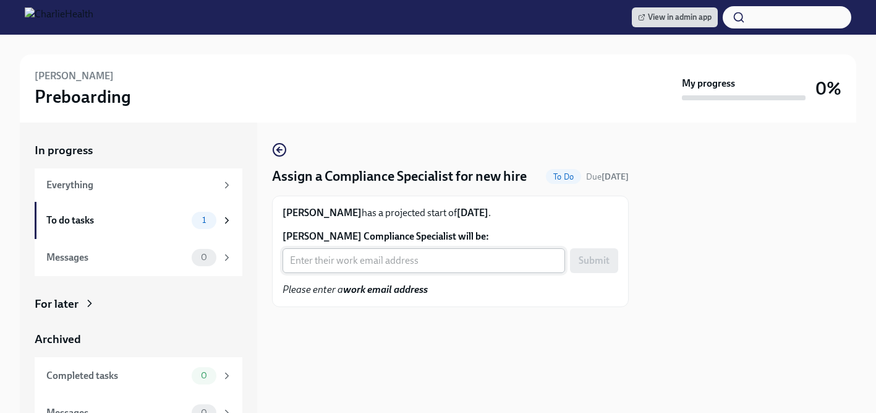
click at [351, 263] on input "Haley Arington's Compliance Specialist will be:" at bounding box center [424, 260] width 283 height 25
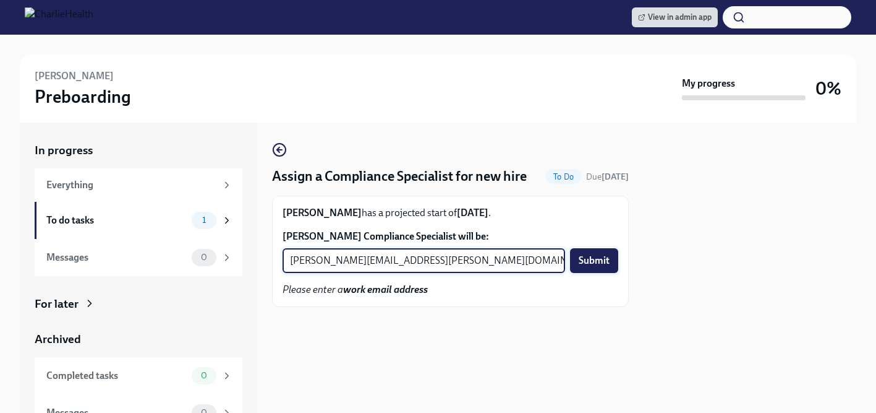
type input "michelle.winograd@charliehealth.com"
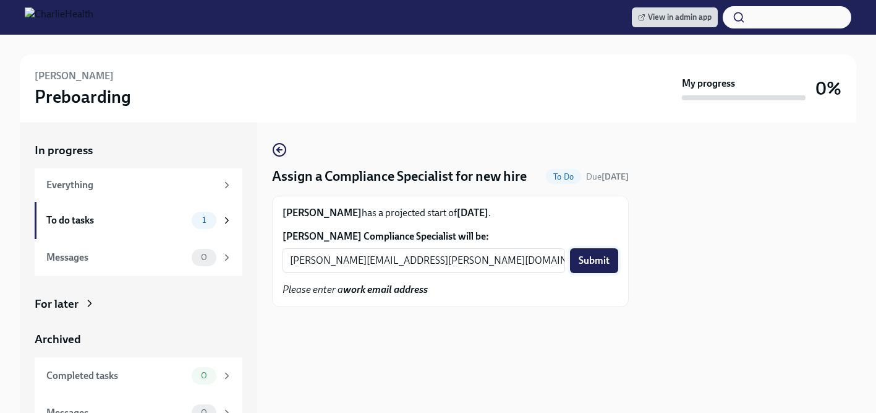
click at [601, 269] on button "Submit" at bounding box center [594, 260] width 48 height 25
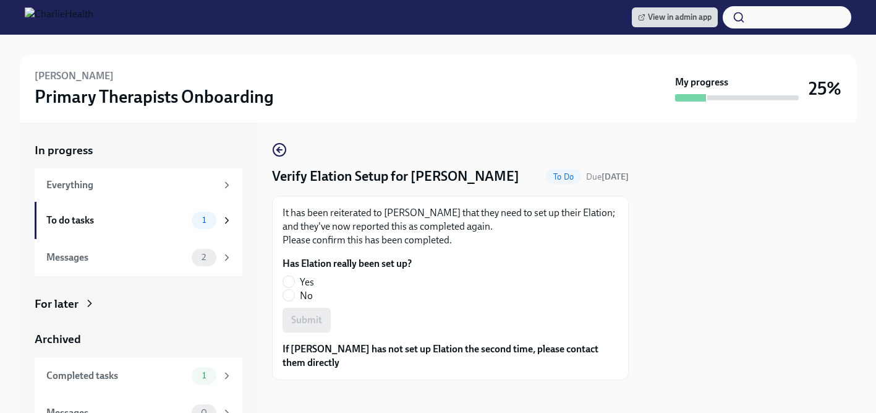
click at [306, 283] on span "Yes" at bounding box center [307, 282] width 14 height 14
click at [294, 283] on input "Yes" at bounding box center [288, 281] width 11 height 11
radio input "true"
click at [304, 316] on span "Submit" at bounding box center [306, 320] width 31 height 12
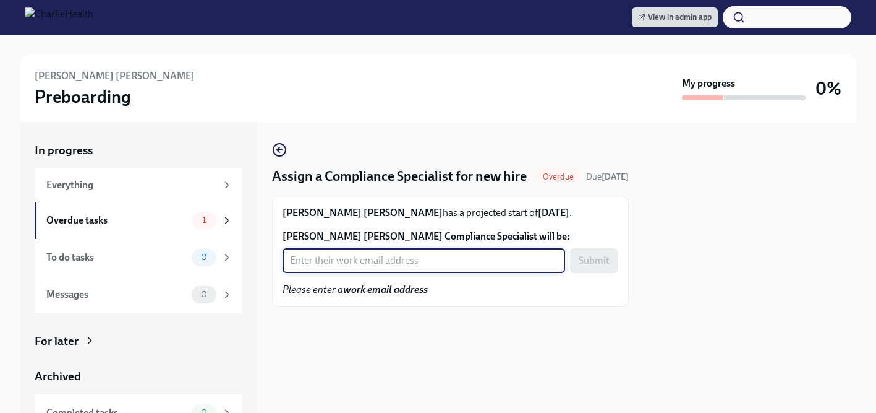
click at [430, 273] on input "Katrina Olivia Chandler's Compliance Specialist will be:" at bounding box center [424, 260] width 283 height 25
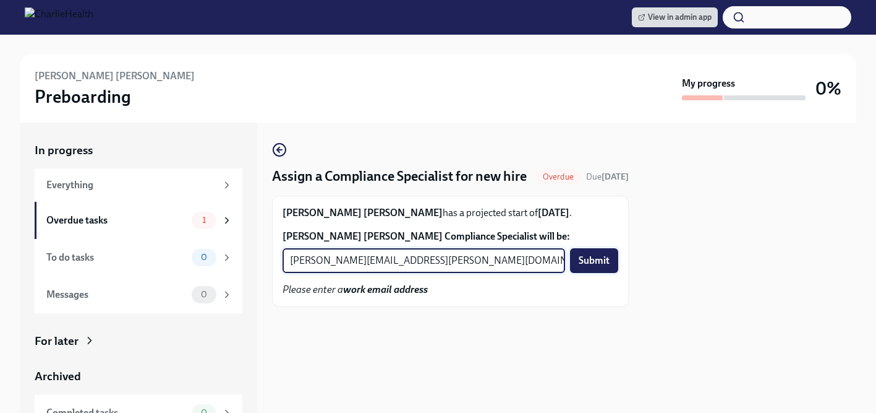
type input "kristy.johnson@charliehealth.com"
click at [587, 267] on span "Submit" at bounding box center [594, 260] width 31 height 12
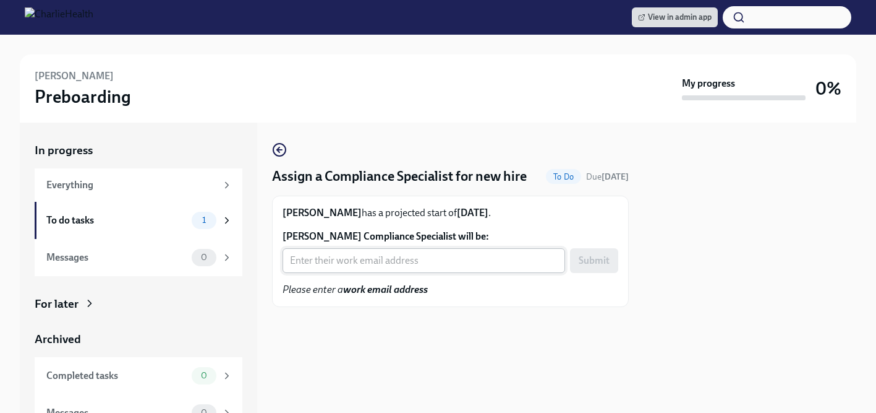
click at [416, 263] on input "[PERSON_NAME] Compliance Specialist will be:" at bounding box center [424, 260] width 283 height 25
type input "c"
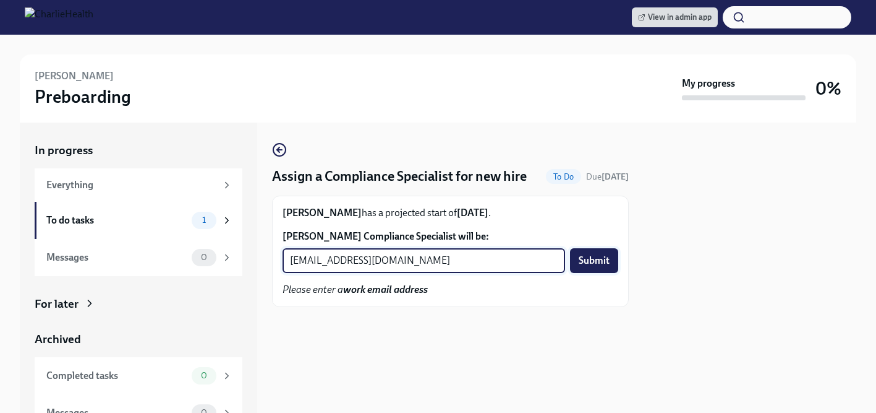
type input "[EMAIL_ADDRESS][DOMAIN_NAME]"
click at [603, 263] on span "Submit" at bounding box center [594, 260] width 31 height 12
click at [327, 258] on input "[PERSON_NAME] Compliance Specialist will be:" at bounding box center [424, 260] width 283 height 25
type input "[PERSON_NAME][EMAIL_ADDRESS][PERSON_NAME][DOMAIN_NAME]"
click at [586, 261] on span "Submit" at bounding box center [594, 260] width 31 height 12
